Goal: Task Accomplishment & Management: Manage account settings

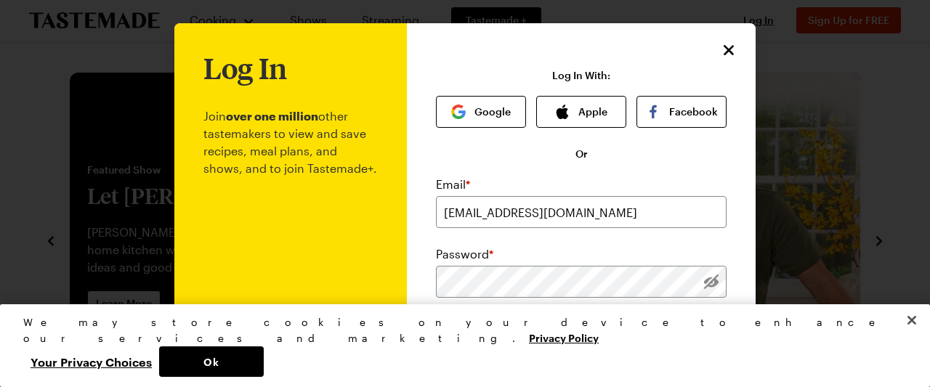
scroll to position [170, 0]
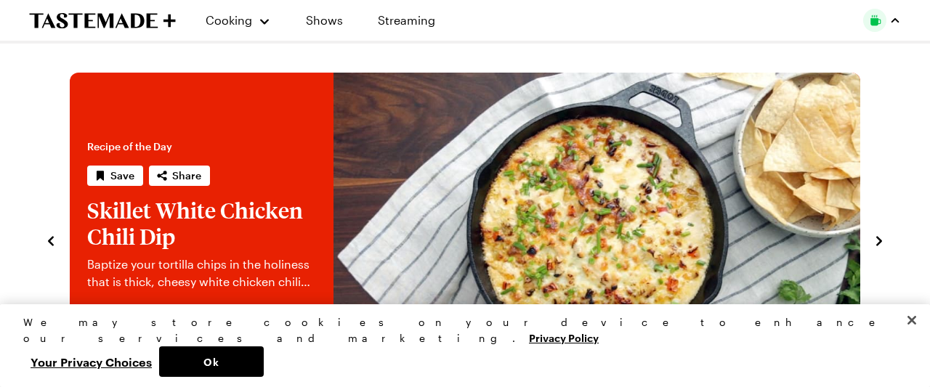
click at [894, 25] on div "Tastemade+ Membership My Profile Notification Preferences My Meal Plans Grocery…" at bounding box center [882, 20] width 38 height 23
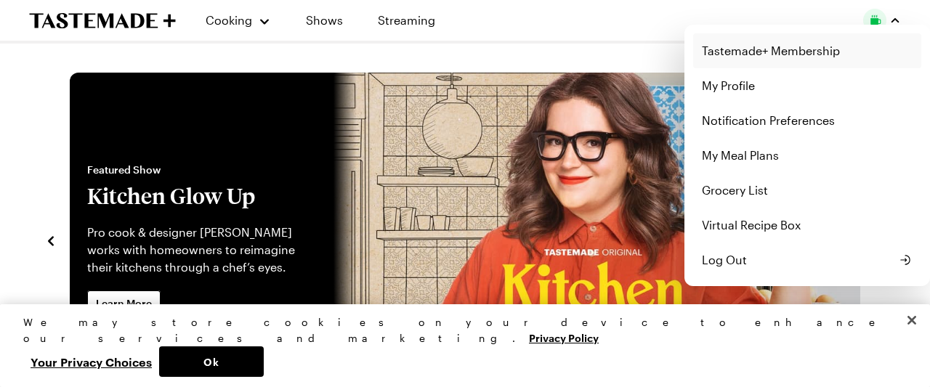
click at [756, 45] on link "Tastemade+ Membership" at bounding box center [807, 50] width 228 height 35
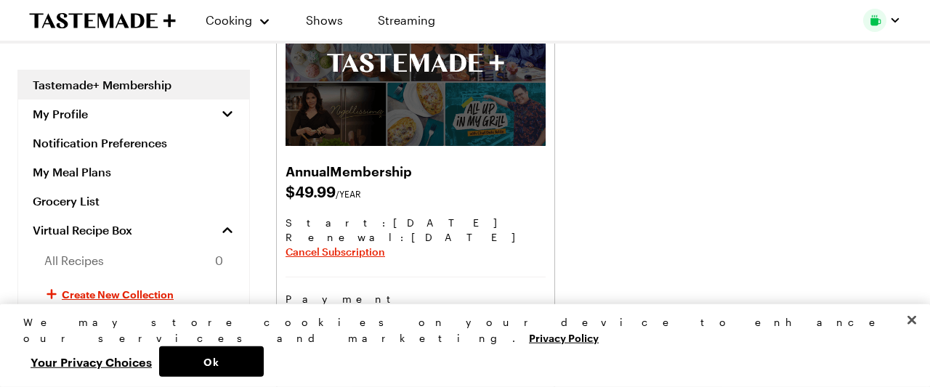
scroll to position [227, 0]
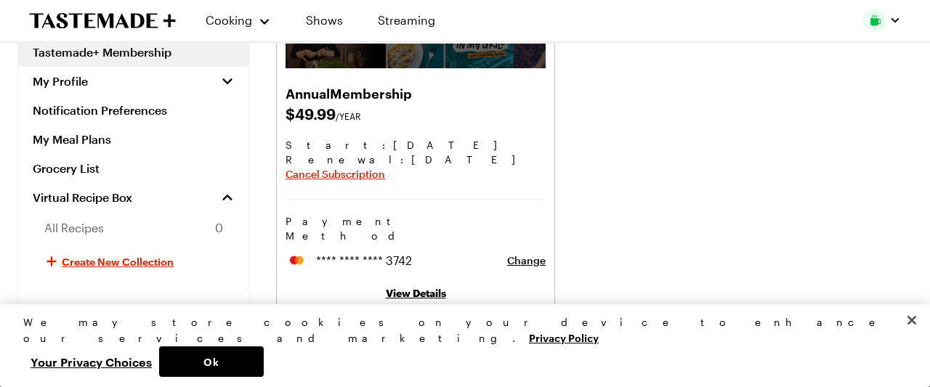
click at [424, 287] on link "View Details" at bounding box center [416, 293] width 60 height 12
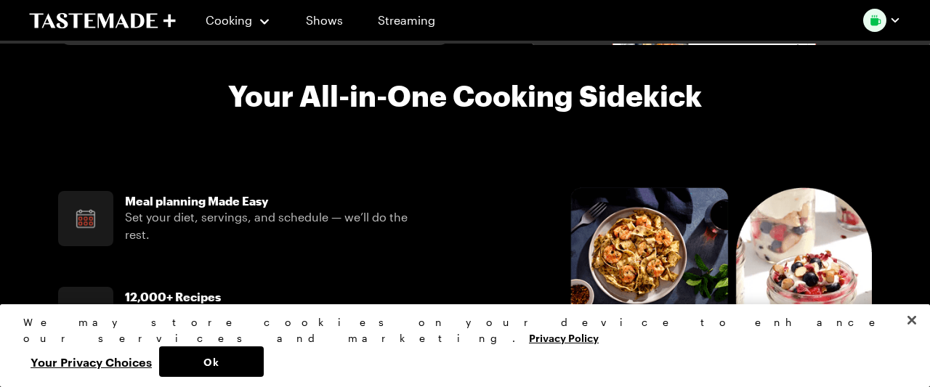
scroll to position [227, 0]
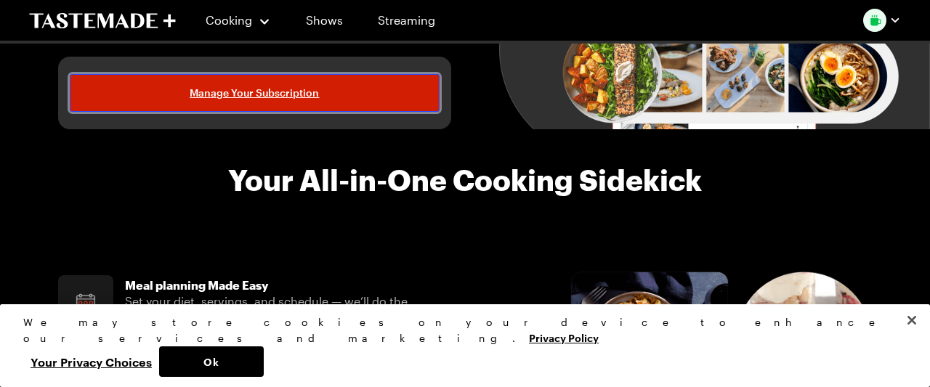
click at [306, 93] on span "Manage Your Subscription" at bounding box center [254, 93] width 129 height 15
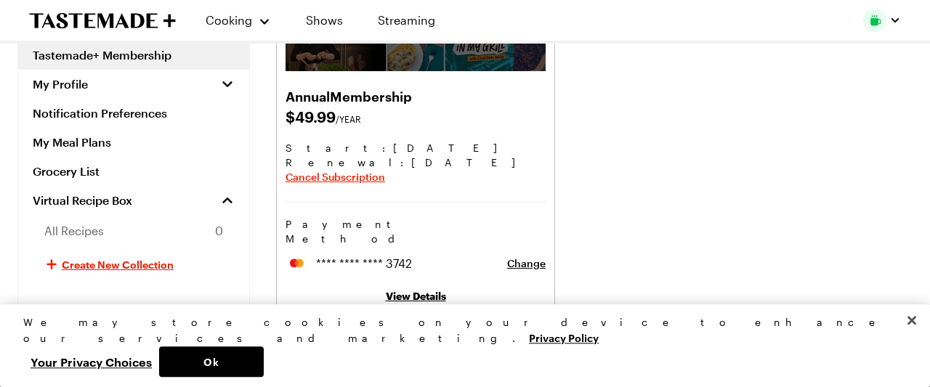
scroll to position [227, 0]
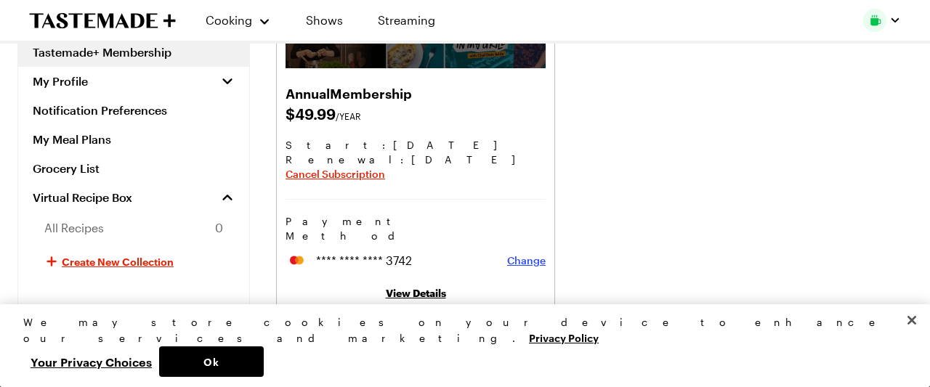
click at [526, 254] on span "Change" at bounding box center [526, 261] width 39 height 15
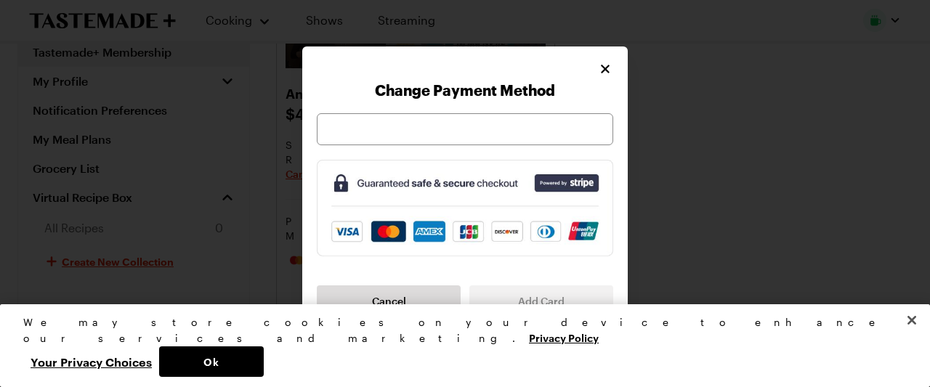
click at [435, 120] on div at bounding box center [465, 129] width 296 height 32
click at [528, 299] on span "Add Card" at bounding box center [541, 301] width 47 height 15
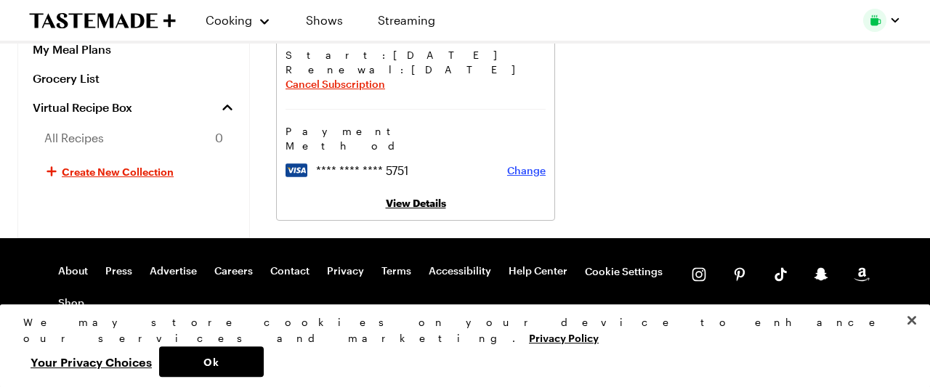
scroll to position [320, 0]
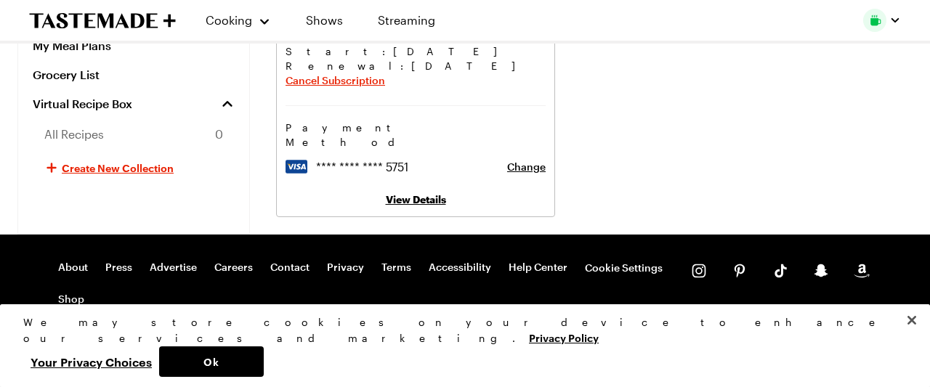
click at [410, 193] on link "View Details" at bounding box center [416, 199] width 60 height 12
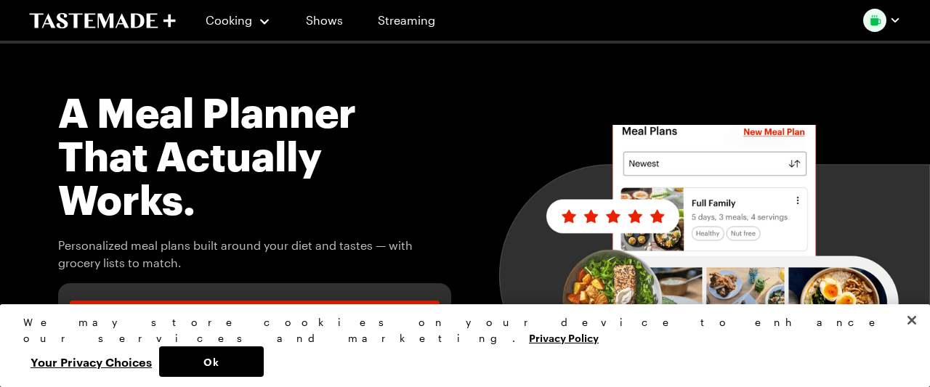
click at [894, 17] on div "button" at bounding box center [895, 21] width 12 height 12
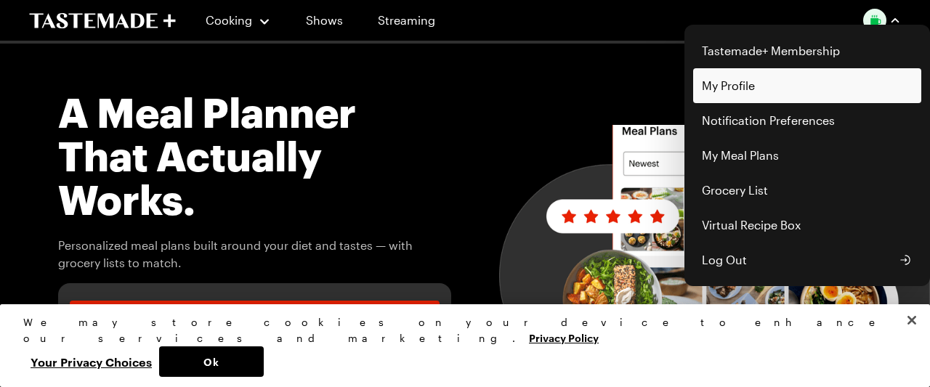
click at [833, 82] on link "My Profile" at bounding box center [807, 85] width 228 height 35
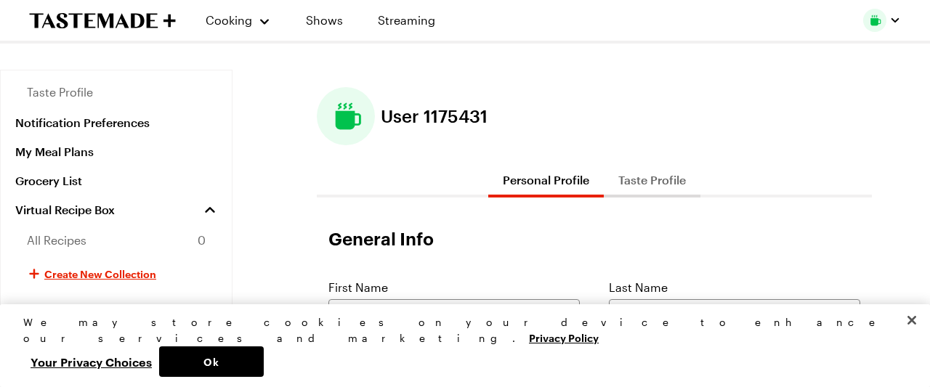
click at [875, 25] on div at bounding box center [882, 20] width 38 height 23
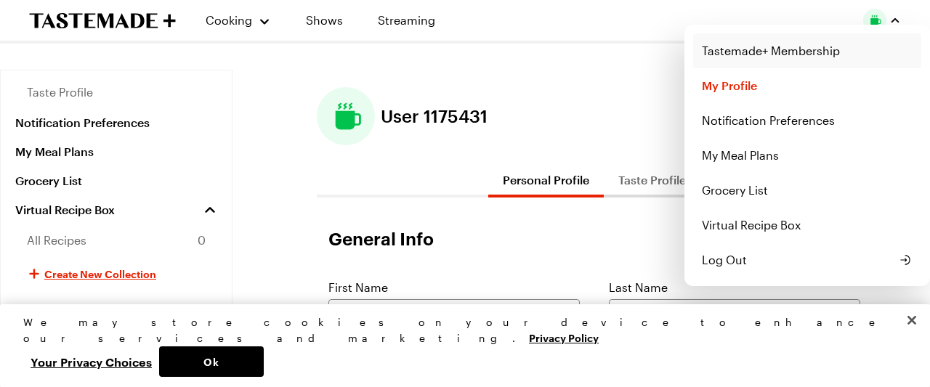
click at [791, 45] on link "Tastemade+ Membership" at bounding box center [807, 50] width 228 height 35
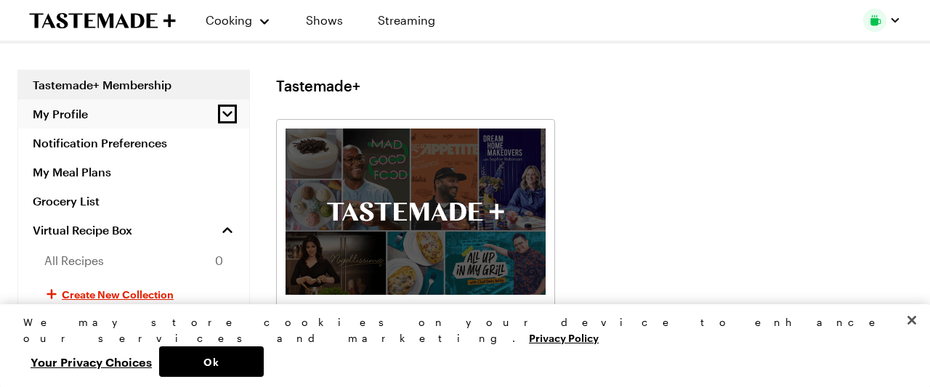
click at [232, 115] on icon "button" at bounding box center [227, 114] width 15 height 15
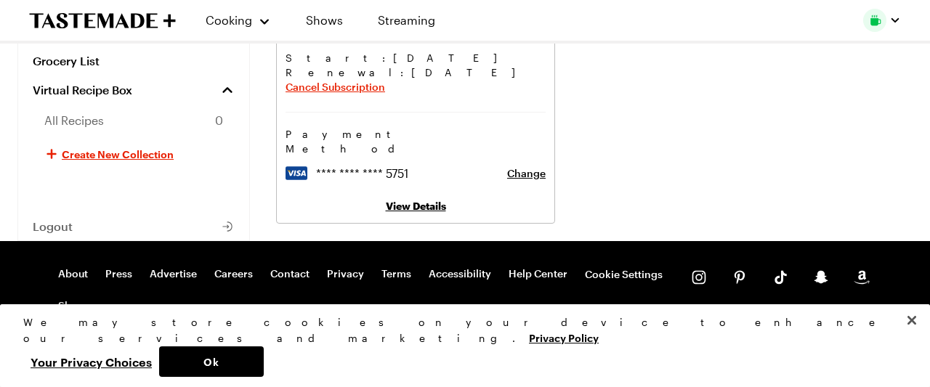
scroll to position [320, 0]
